Goal: Information Seeking & Learning: Understand process/instructions

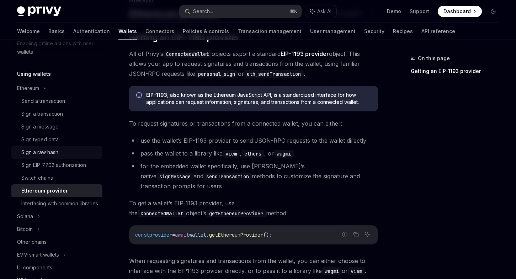
scroll to position [151, 0]
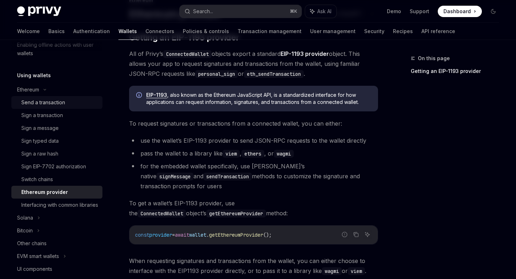
click at [61, 99] on div "Send a transaction" at bounding box center [43, 102] width 44 height 9
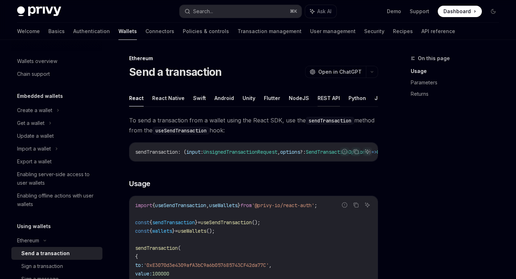
click at [327, 101] on button "REST API" at bounding box center [328, 98] width 22 height 17
type textarea "*"
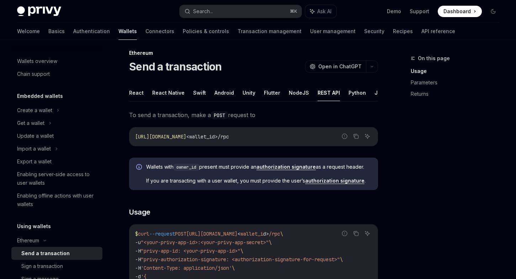
scroll to position [19, 0]
